Goal: Task Accomplishment & Management: Use online tool/utility

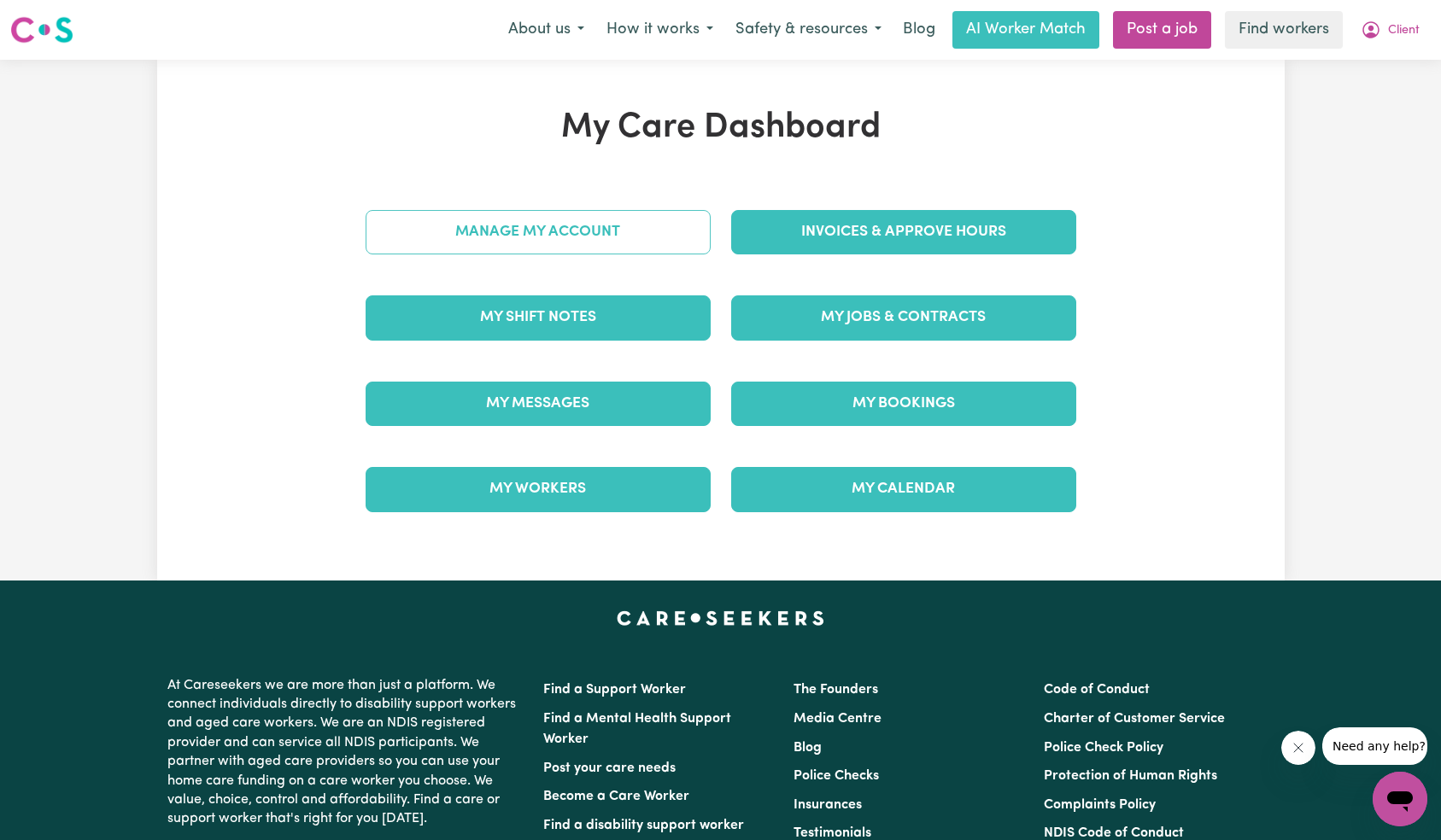
click at [596, 234] on link "Manage My Account" at bounding box center [538, 232] width 345 height 44
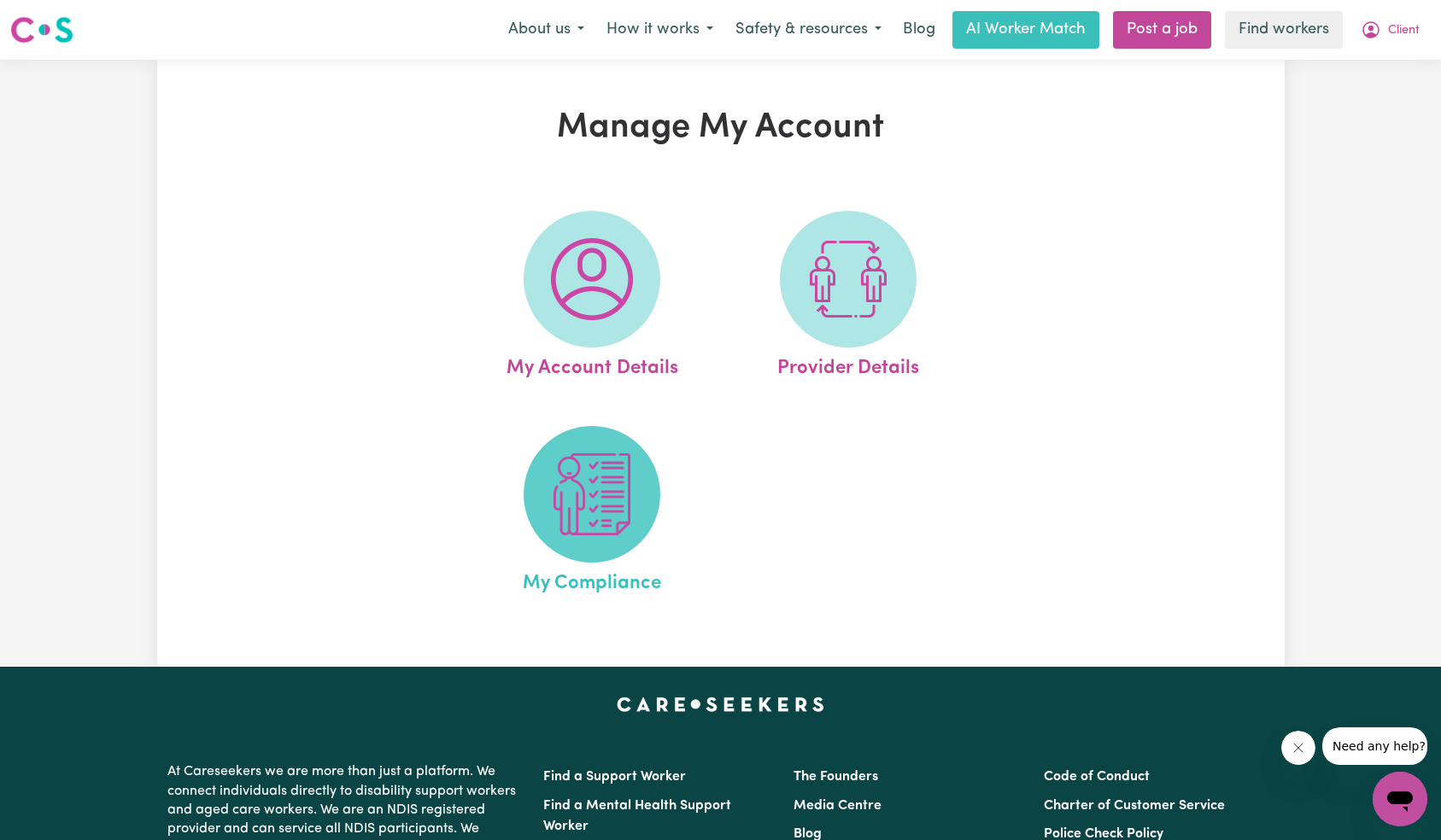
click at [569, 531] on img at bounding box center [592, 494] width 82 height 82
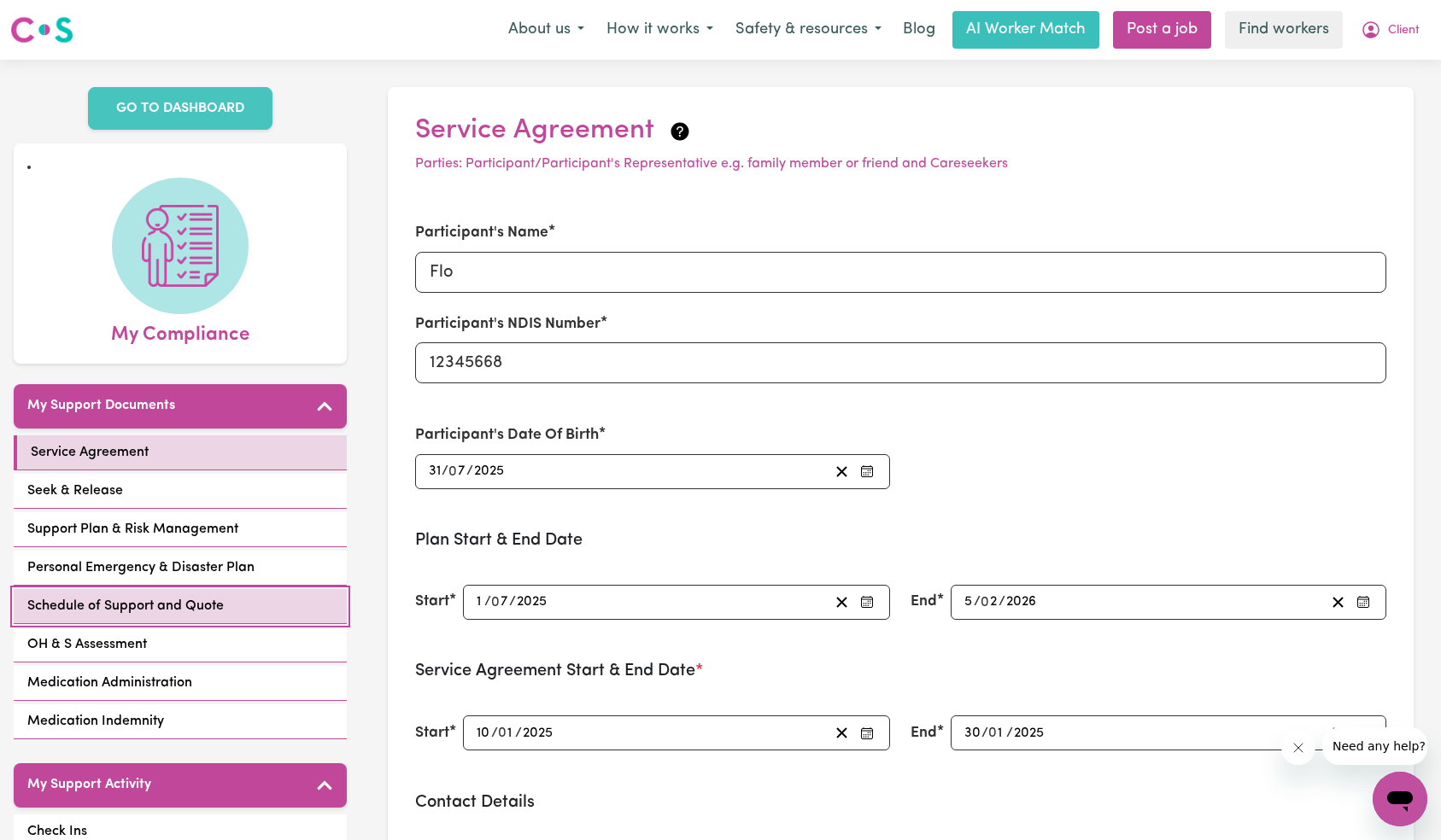
drag, startPoint x: 221, startPoint y: 607, endPoint x: 251, endPoint y: 606, distance: 30.0
click at [221, 607] on span "Schedule of Support and Quote" at bounding box center [125, 606] width 196 height 21
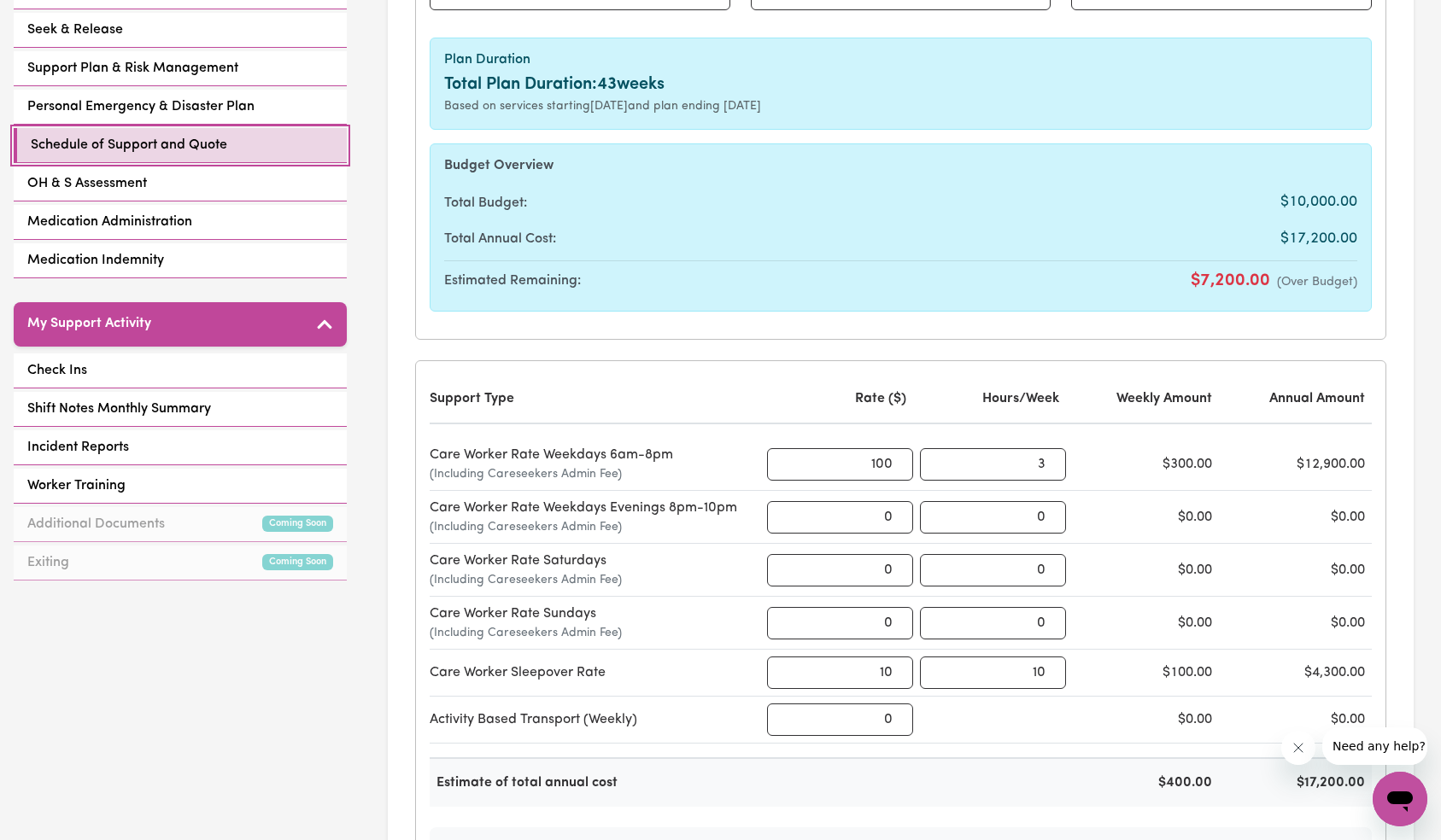
scroll to position [548, 0]
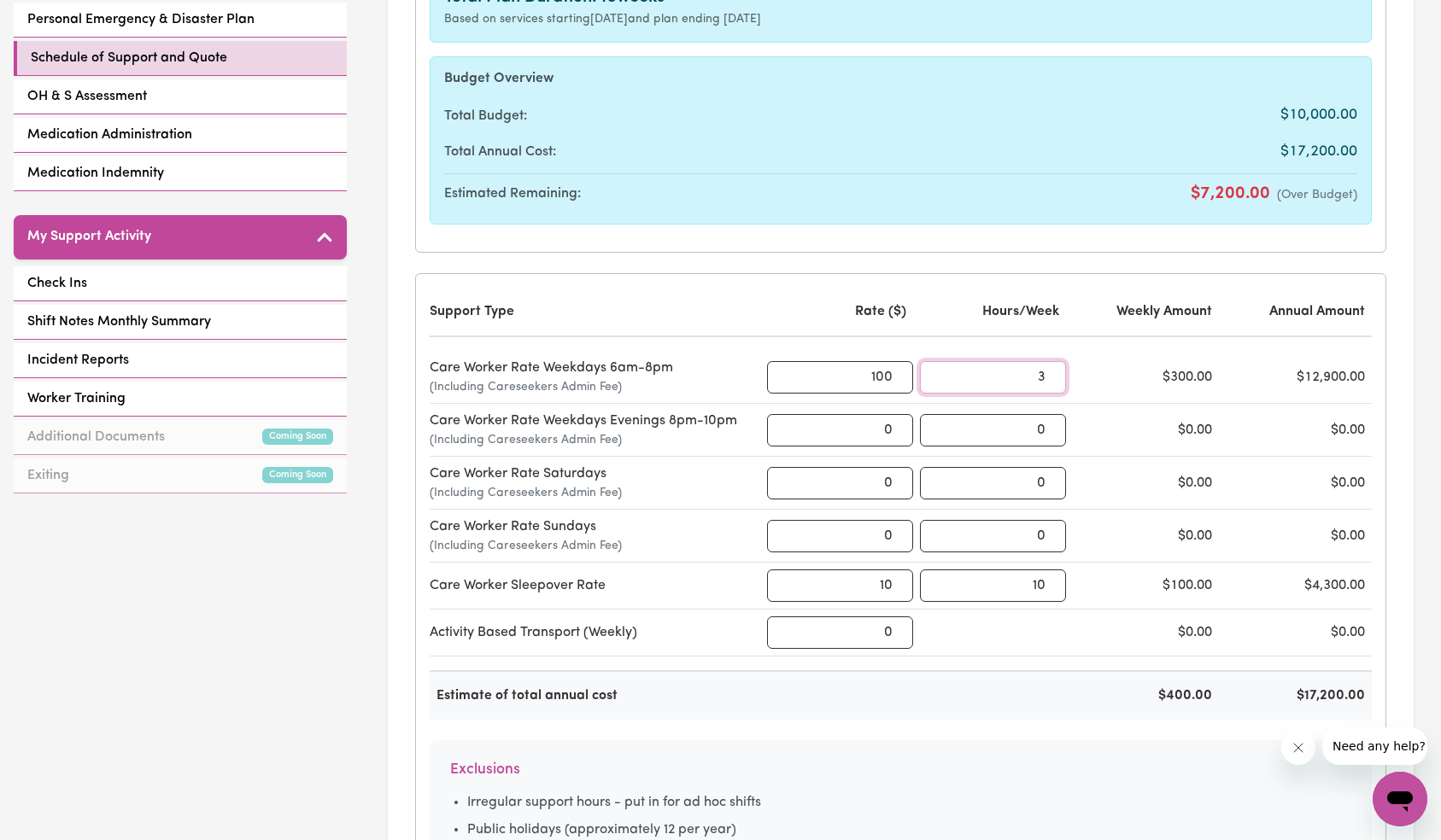
drag, startPoint x: 995, startPoint y: 375, endPoint x: 1109, endPoint y: 375, distance: 114.0
click at [1109, 375] on div "Care Worker Rate Weekdays 6am-8pm (Including Careseekers Admin Fee) 100 3 $300.…" at bounding box center [901, 377] width 942 height 53
type input "4"
click at [1090, 342] on div "Support Type Rate ($) Hours/Week Weekly Amount Annual Amount Care Worker Rate W…" at bounding box center [901, 504] width 942 height 432
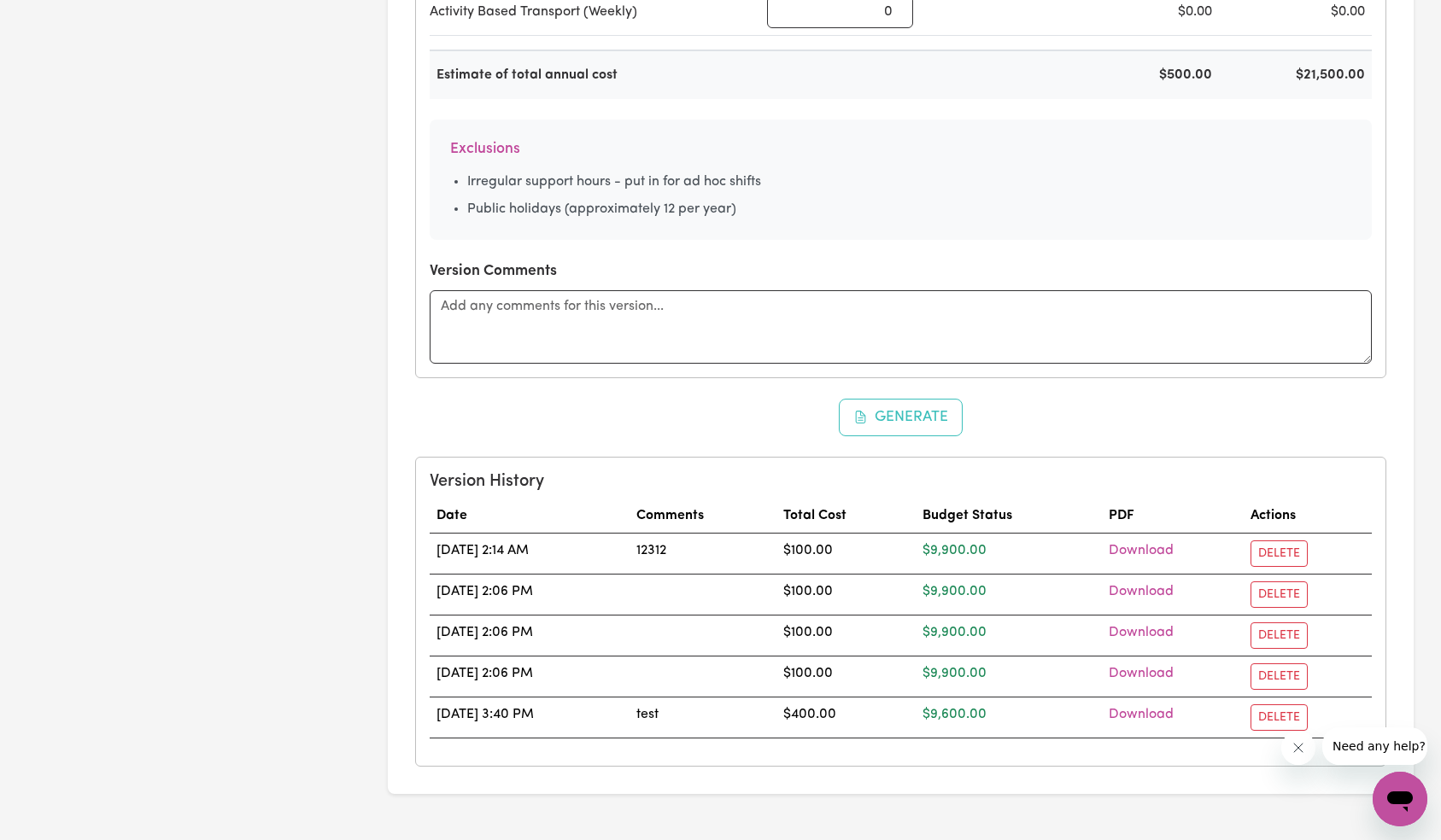
scroll to position [1291, 0]
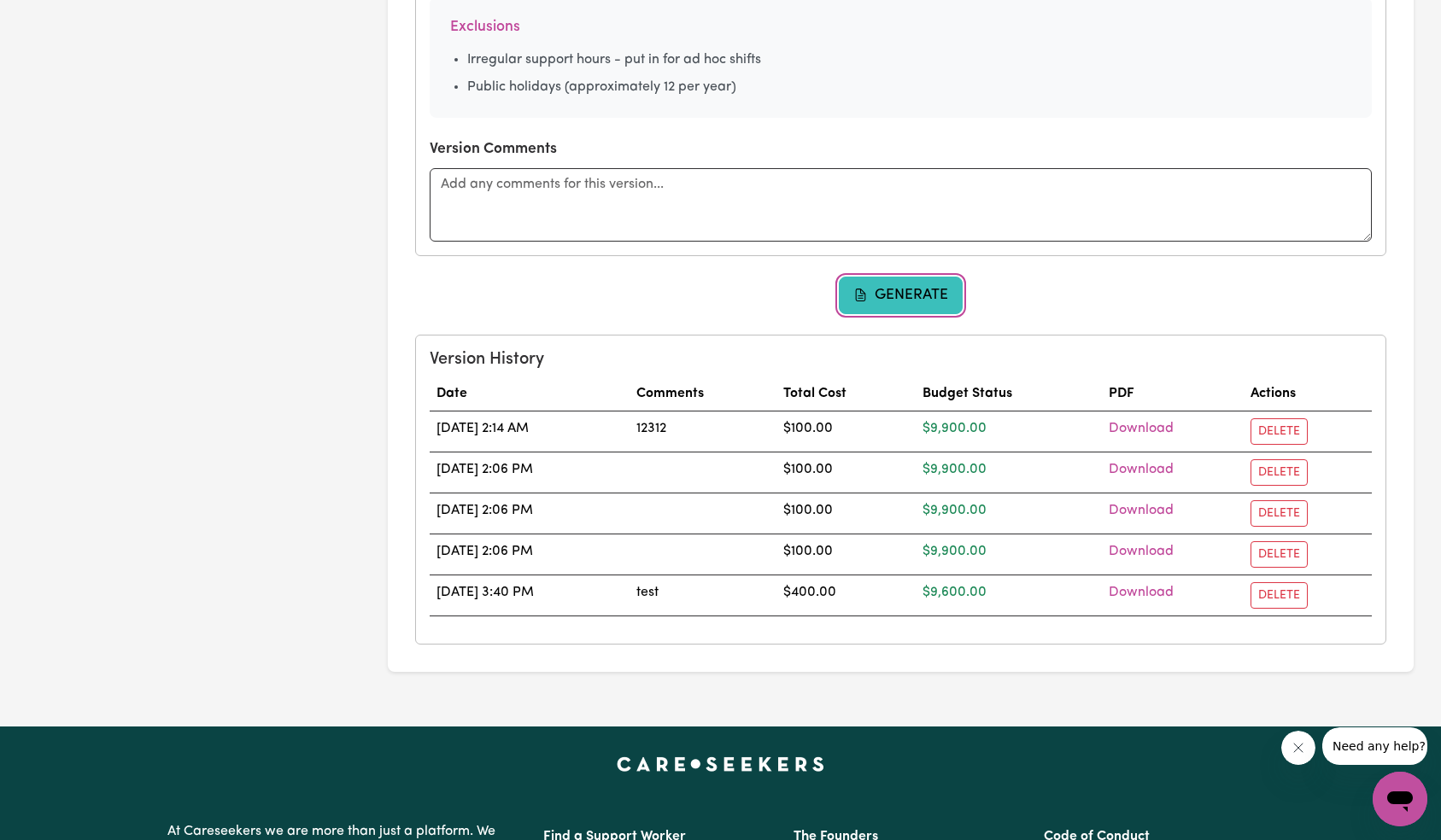
click at [903, 302] on button "Generate" at bounding box center [901, 295] width 125 height 37
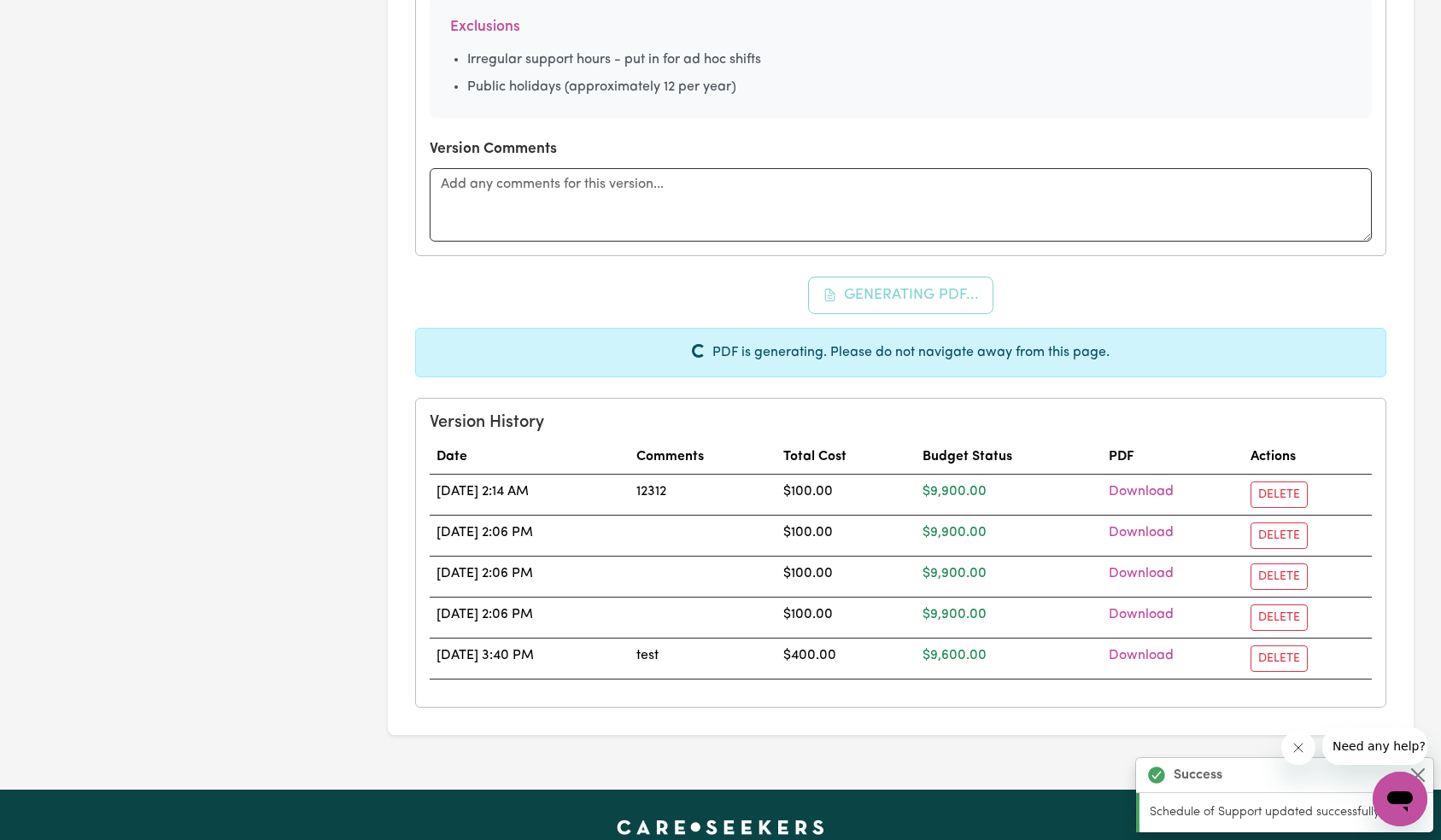
scroll to position [0, 0]
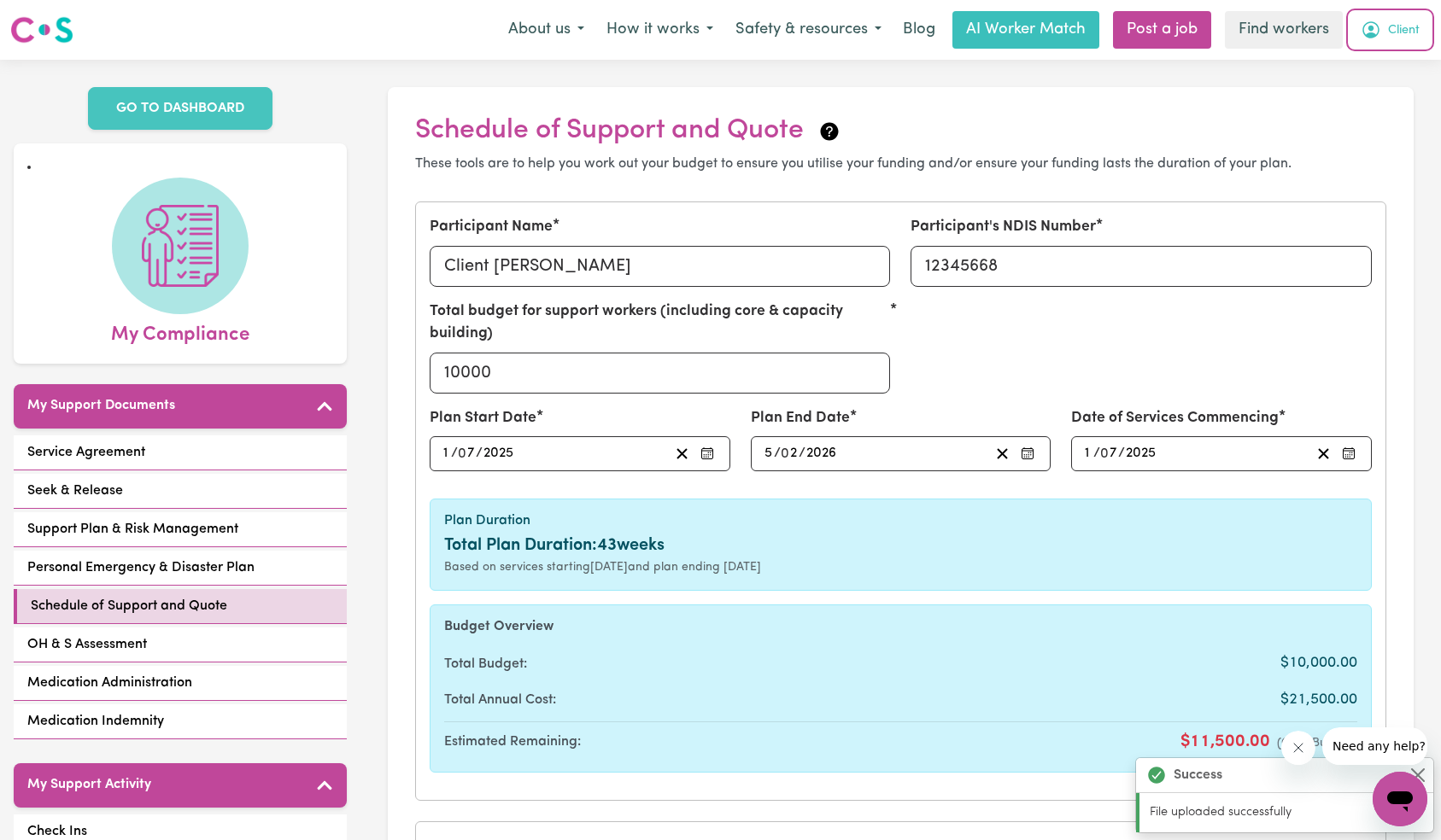
click at [1394, 38] on span "Client" at bounding box center [1404, 30] width 31 height 19
click at [1377, 85] on link "Logout" at bounding box center [1363, 98] width 135 height 32
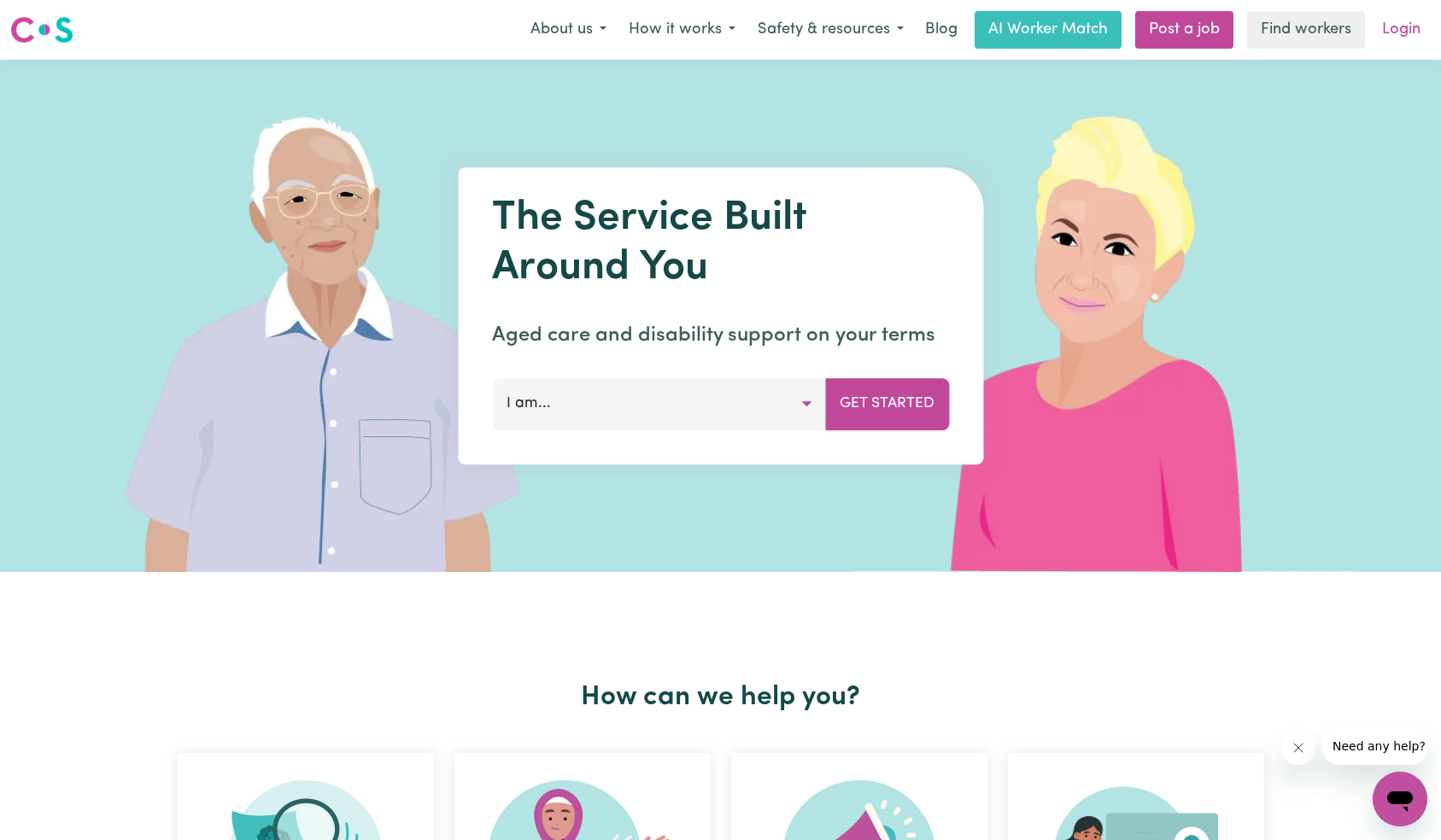
click at [1401, 30] on link "Login" at bounding box center [1402, 30] width 59 height 37
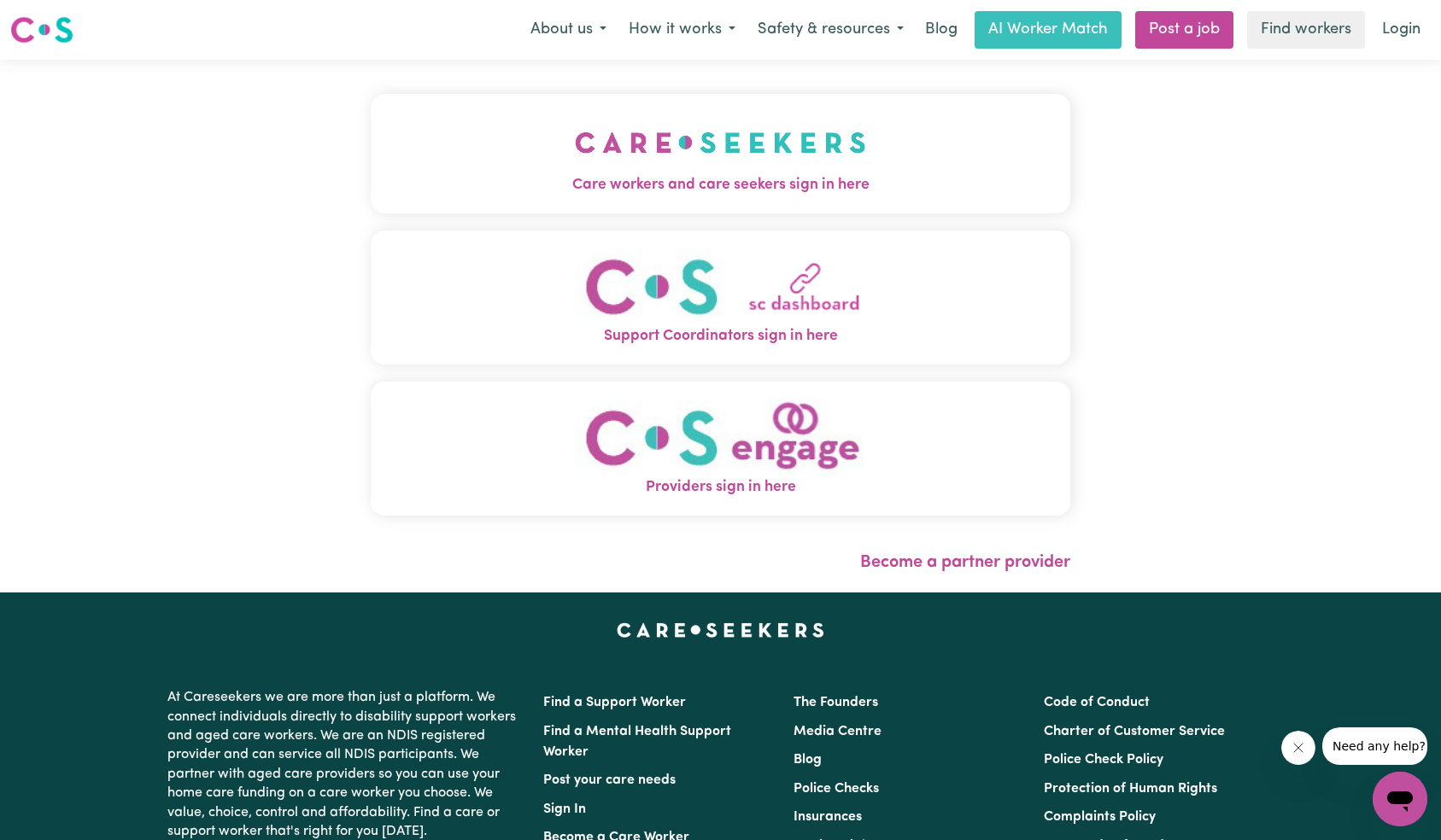
click at [574, 111] on img "Care workers and care seekers sign in here" at bounding box center [720, 142] width 291 height 64
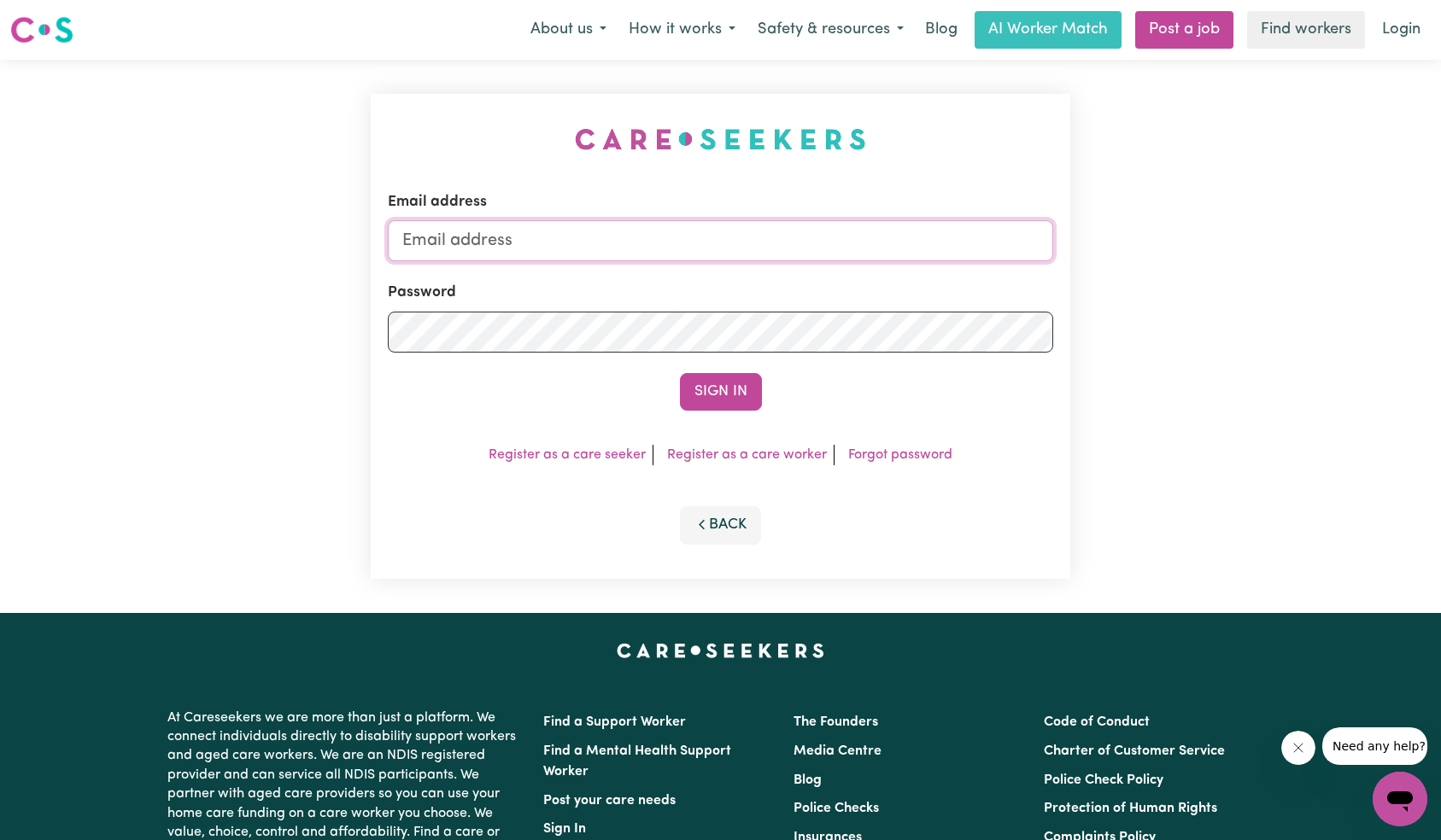
click at [670, 247] on input "Email address" at bounding box center [721, 240] width 666 height 41
click at [689, 386] on button "Sign In" at bounding box center [721, 391] width 82 height 37
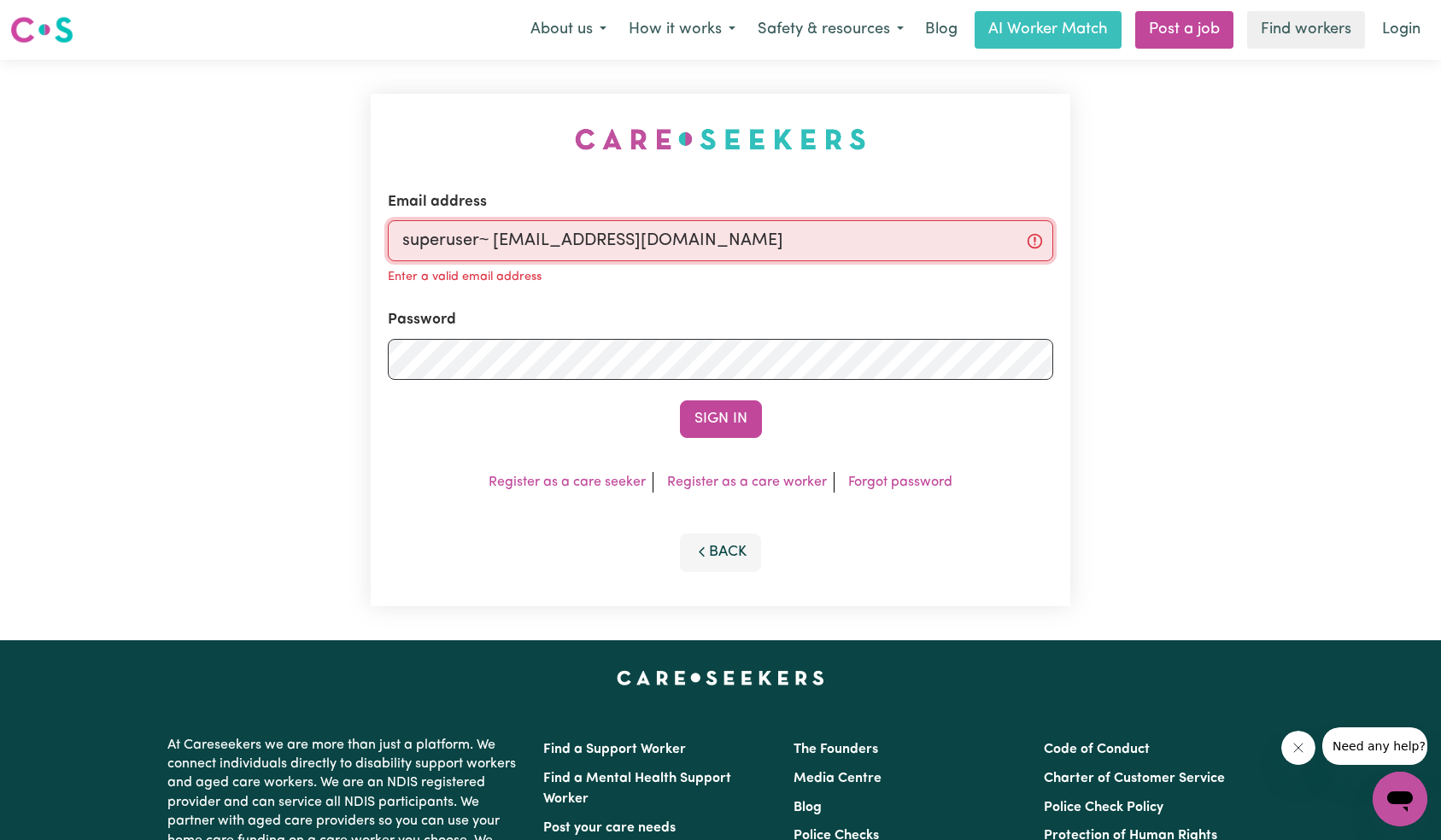
drag, startPoint x: 493, startPoint y: 247, endPoint x: 519, endPoint y: 255, distance: 27.2
click at [493, 247] on input "superuser~ [EMAIL_ADDRESS][DOMAIN_NAME]" at bounding box center [721, 240] width 666 height 41
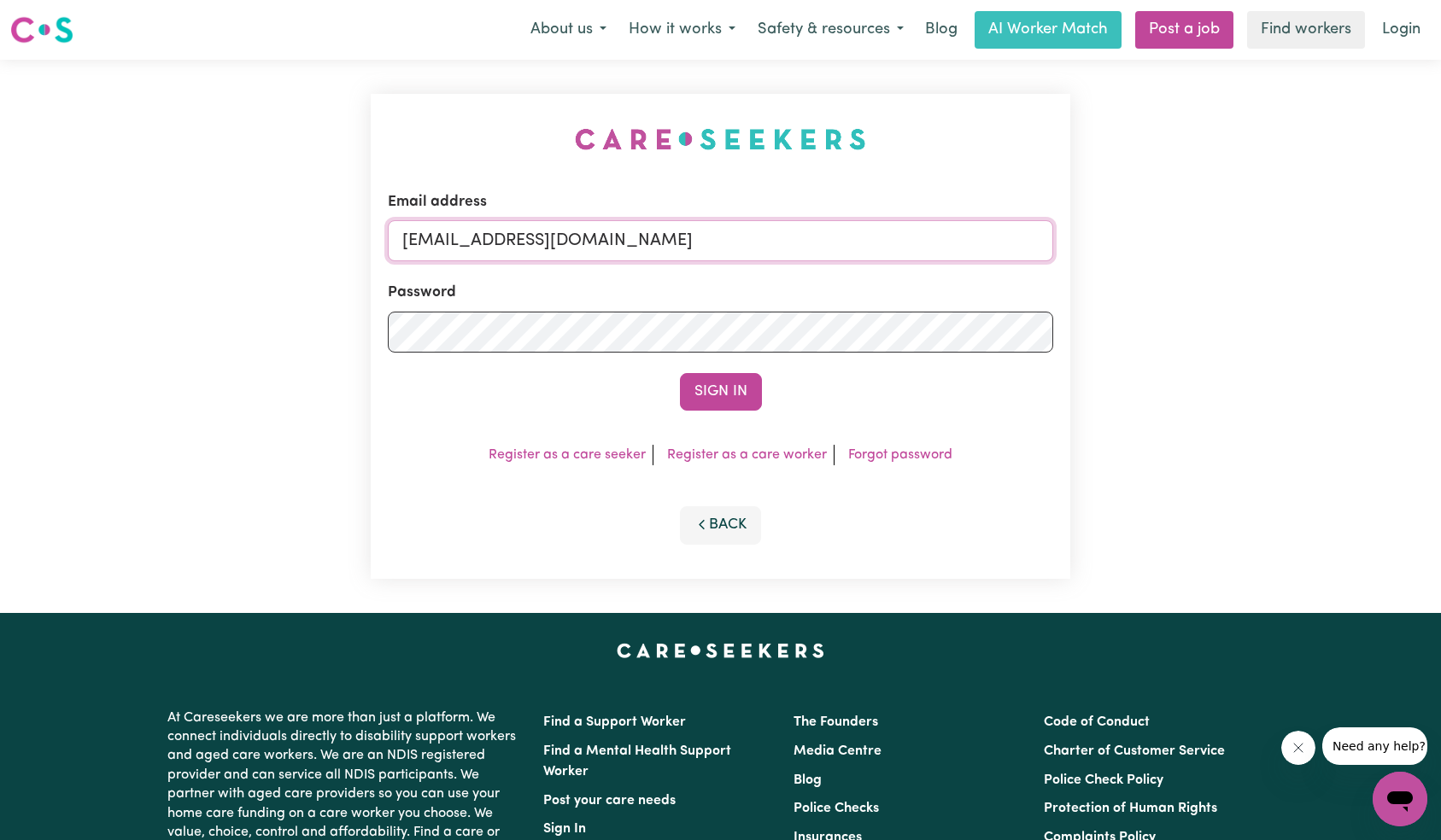
type input "[EMAIL_ADDRESS][DOMAIN_NAME]"
click at [680, 373] on button "Sign In" at bounding box center [721, 391] width 82 height 37
